Goal: Navigation & Orientation: Find specific page/section

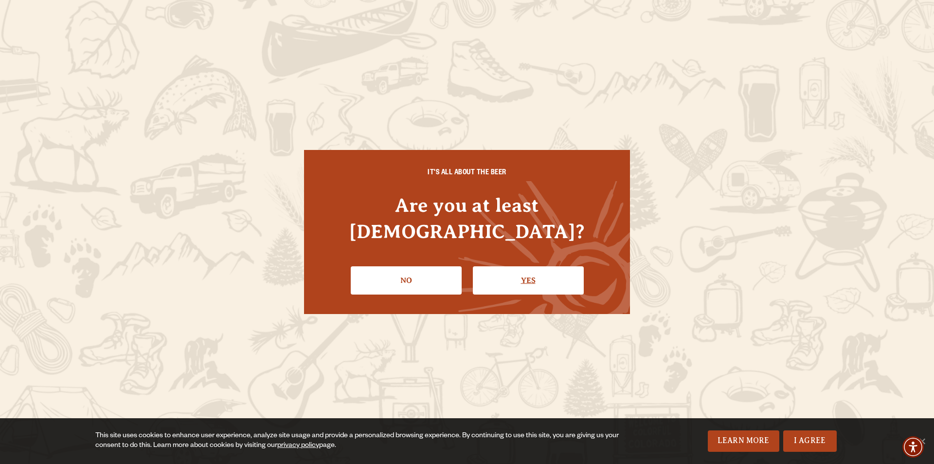
click at [518, 270] on link "Yes" at bounding box center [528, 280] width 111 height 28
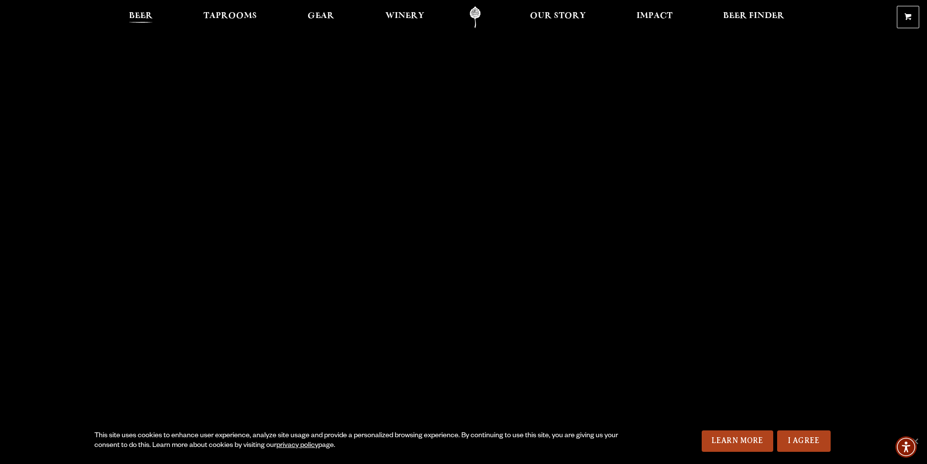
click at [148, 20] on span "Beer" at bounding box center [141, 16] width 24 height 8
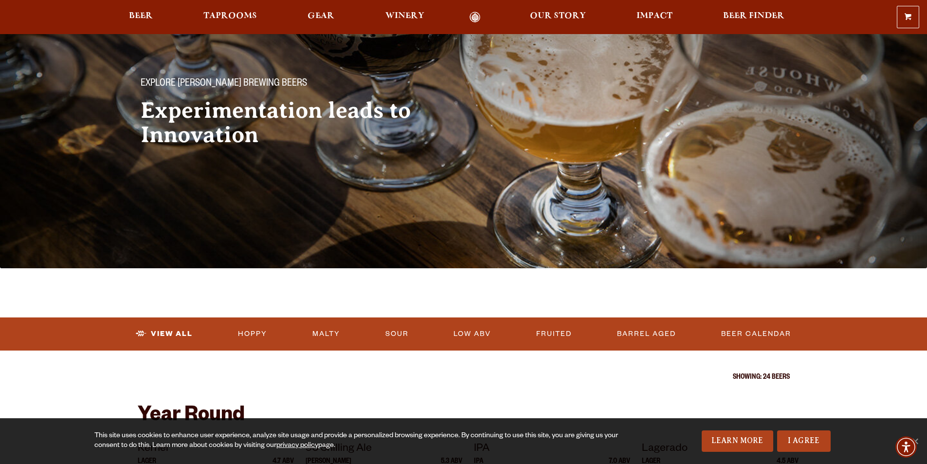
scroll to position [195, 0]
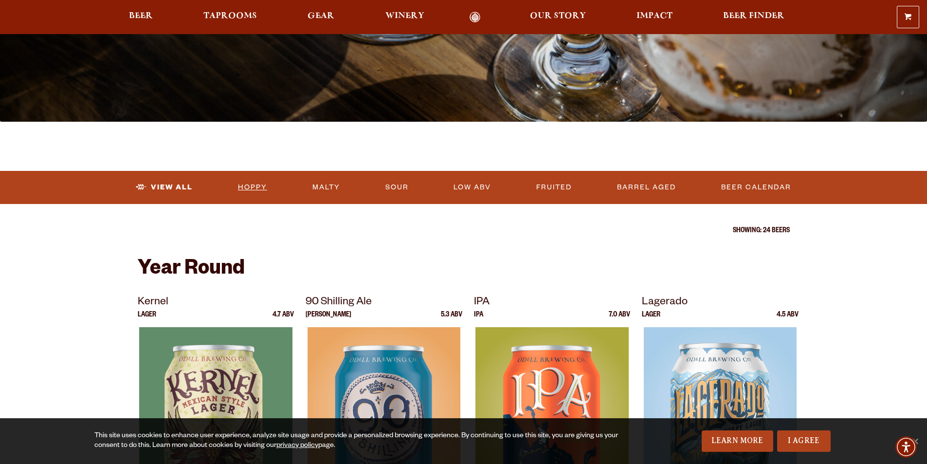
click at [254, 186] on link "Hoppy" at bounding box center [252, 187] width 37 height 22
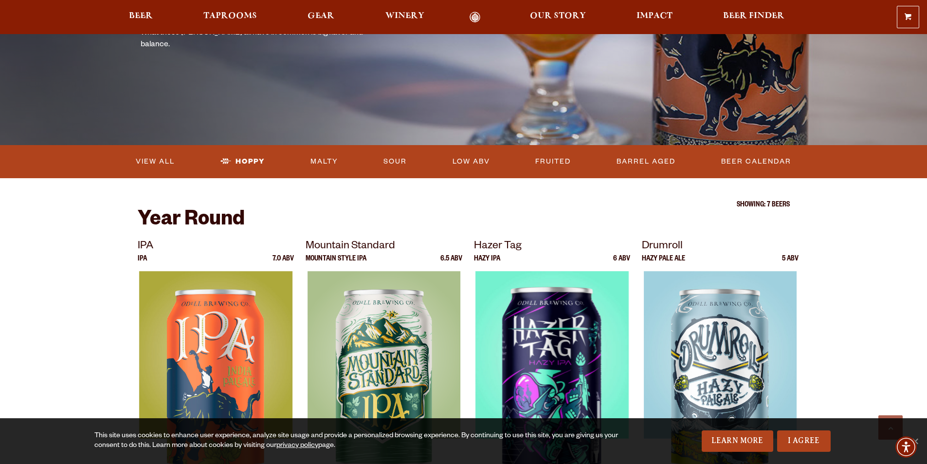
scroll to position [49, 0]
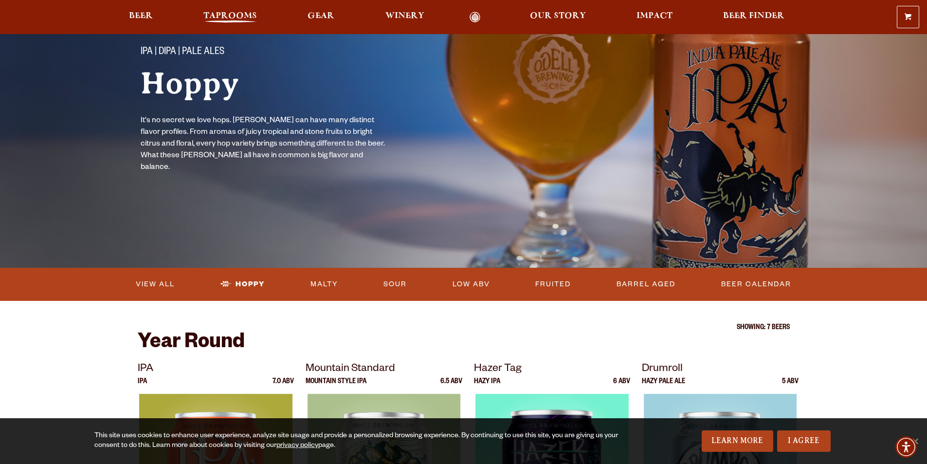
click at [227, 18] on span "Taprooms" at bounding box center [230, 16] width 54 height 8
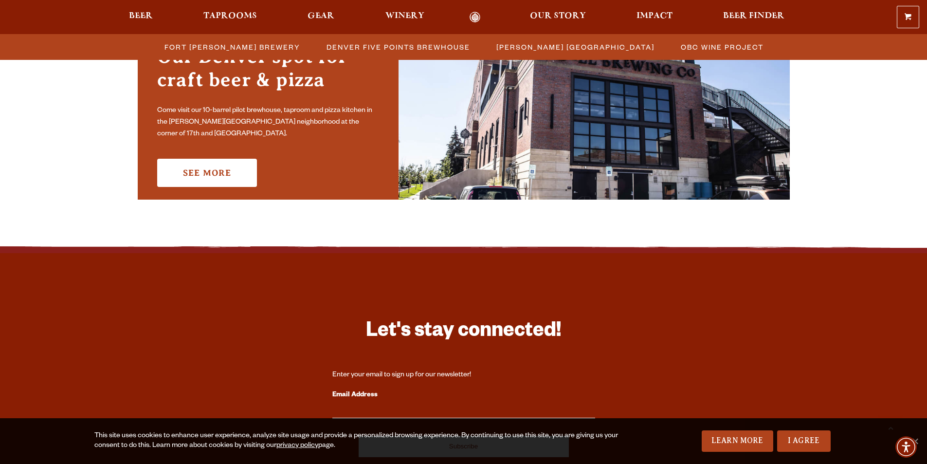
scroll to position [681, 0]
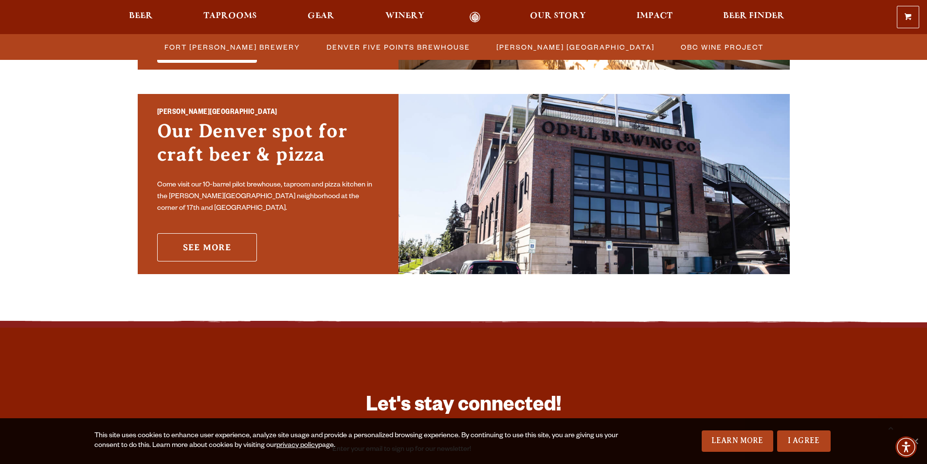
click at [207, 243] on link "See More" at bounding box center [207, 247] width 100 height 28
